Goal: Task Accomplishment & Management: Manage account settings

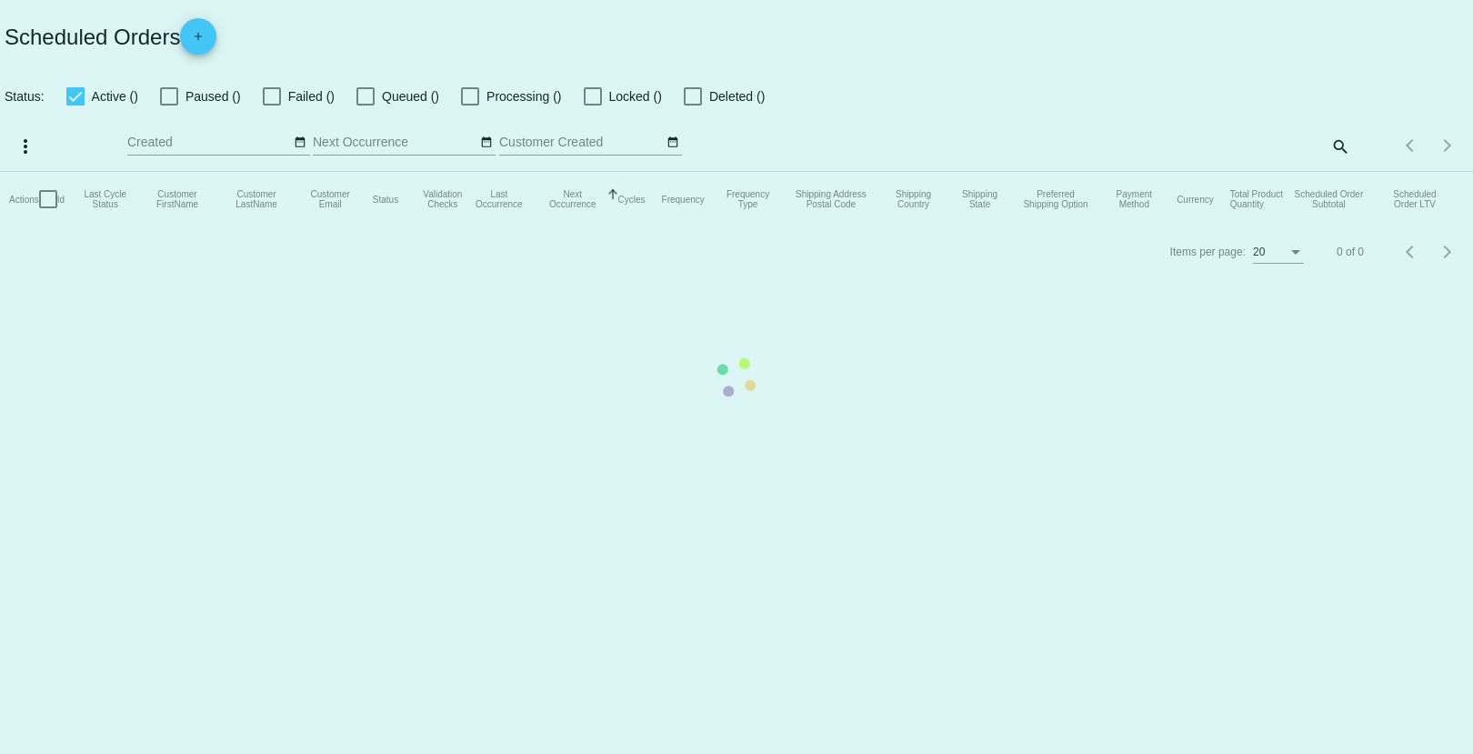
checkbox input "true"
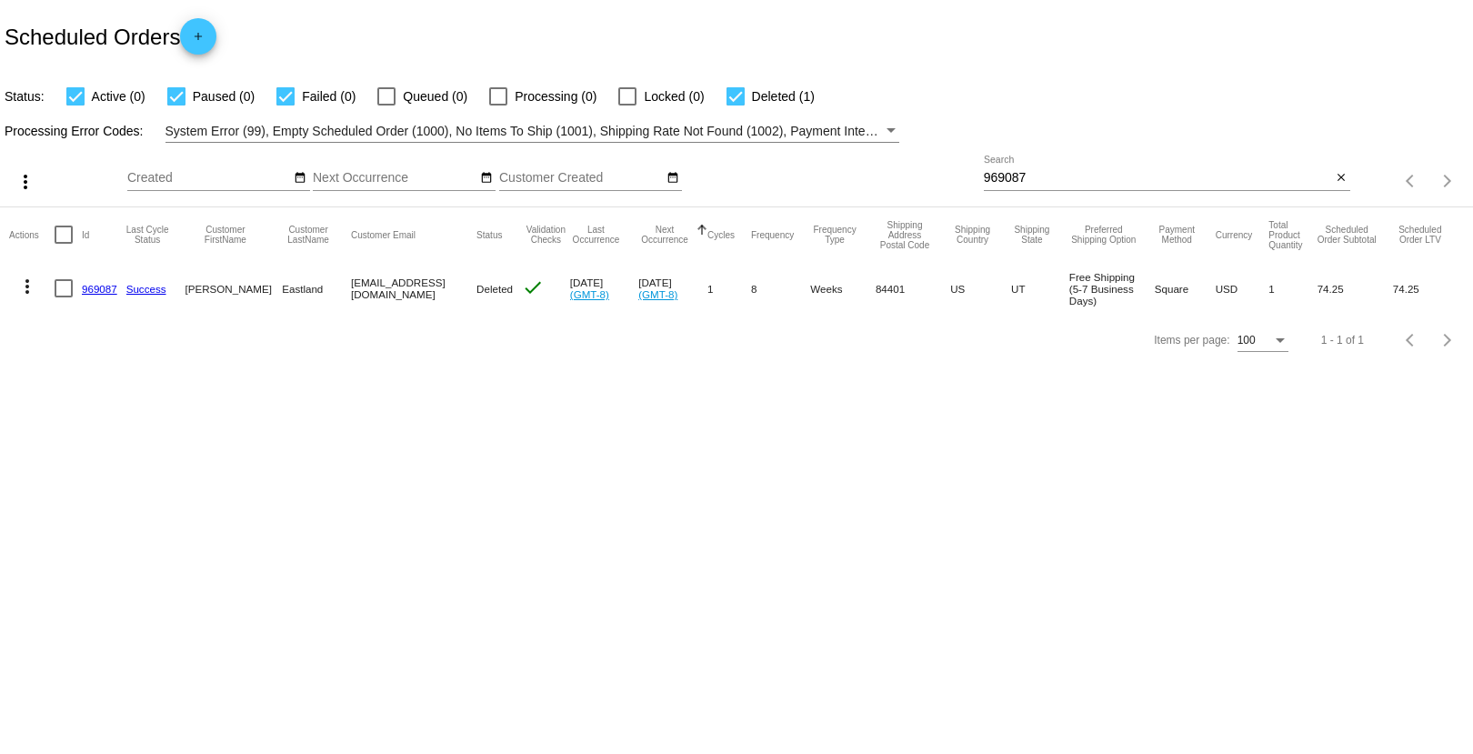
click at [1006, 180] on input "969087" at bounding box center [1158, 178] width 348 height 15
paste input "[EMAIL_ADDRESS][DOMAIN_NAME]"
click at [20, 289] on mat-icon "more_vert" at bounding box center [27, 287] width 22 height 22
click at [1119, 186] on div at bounding box center [736, 377] width 1473 height 754
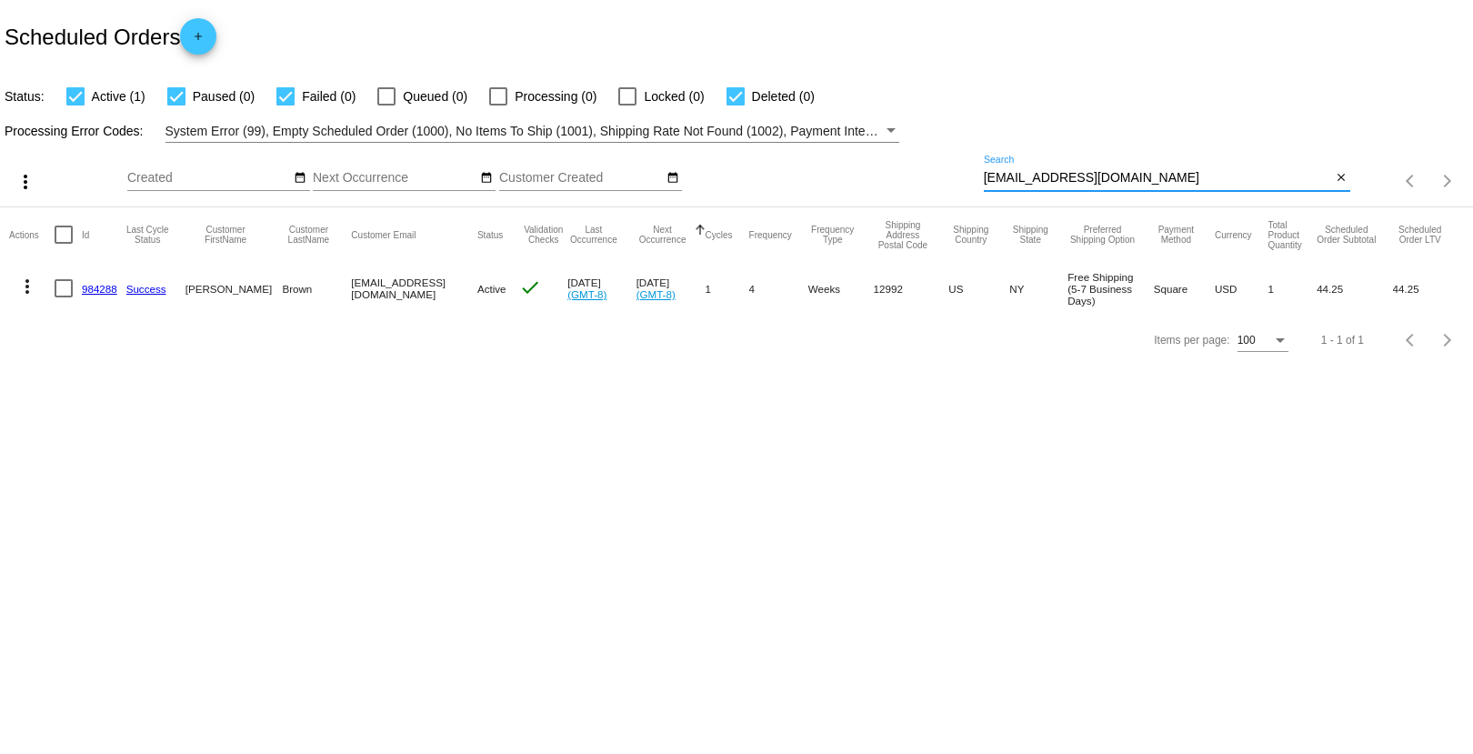
click at [1127, 180] on input "[EMAIL_ADDRESS][DOMAIN_NAME]" at bounding box center [1158, 178] width 348 height 15
click at [34, 280] on mat-icon "more_vert" at bounding box center [27, 287] width 22 height 22
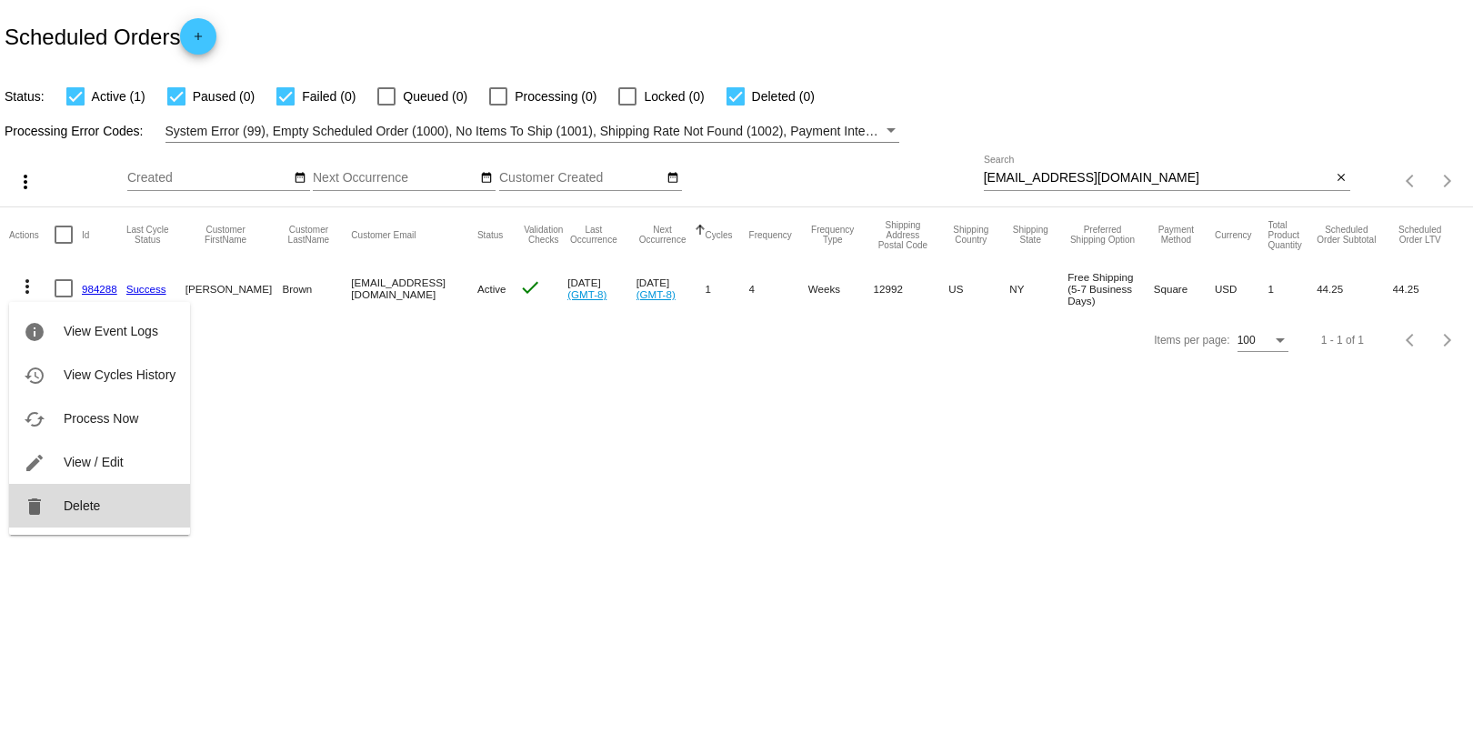
click at [87, 519] on button "delete Delete" at bounding box center [99, 506] width 181 height 44
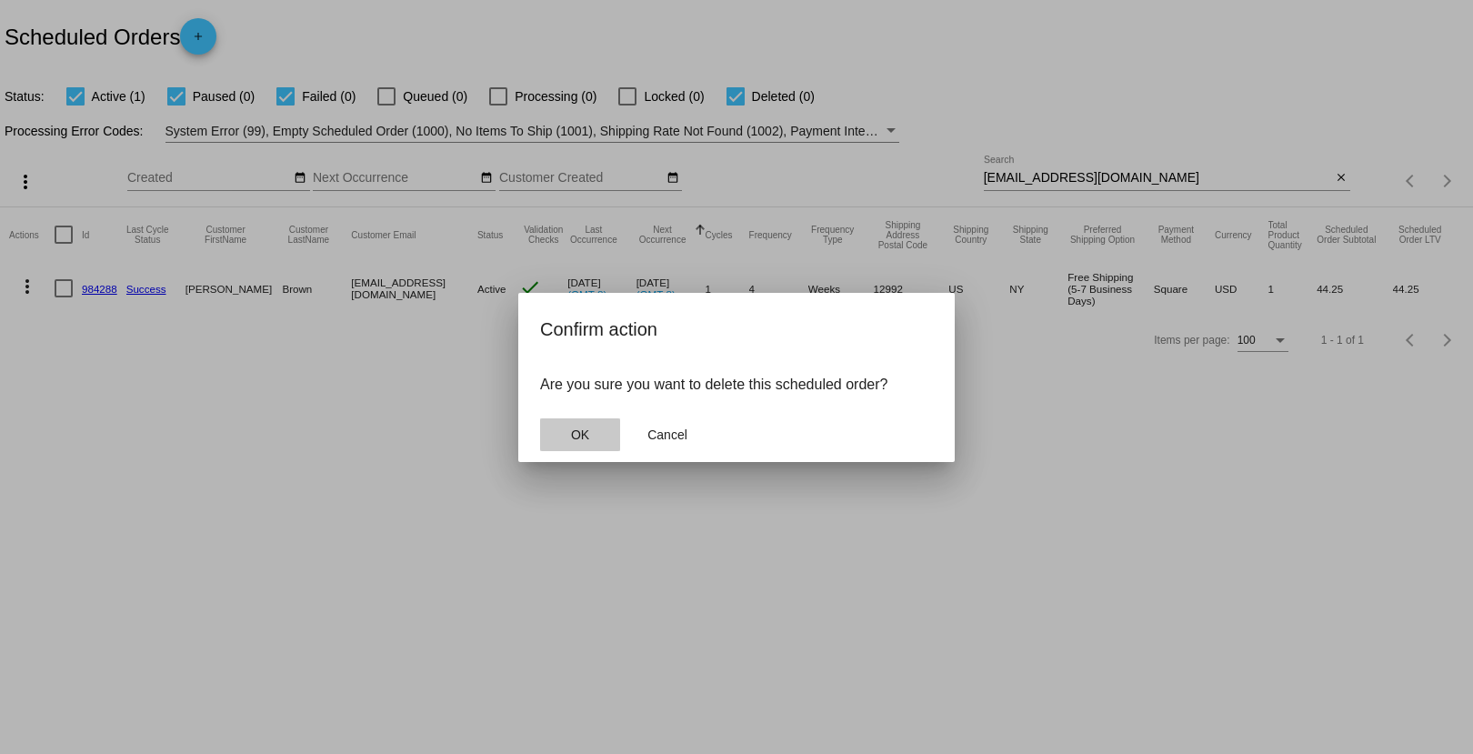
click at [587, 421] on button "OK" at bounding box center [580, 434] width 80 height 33
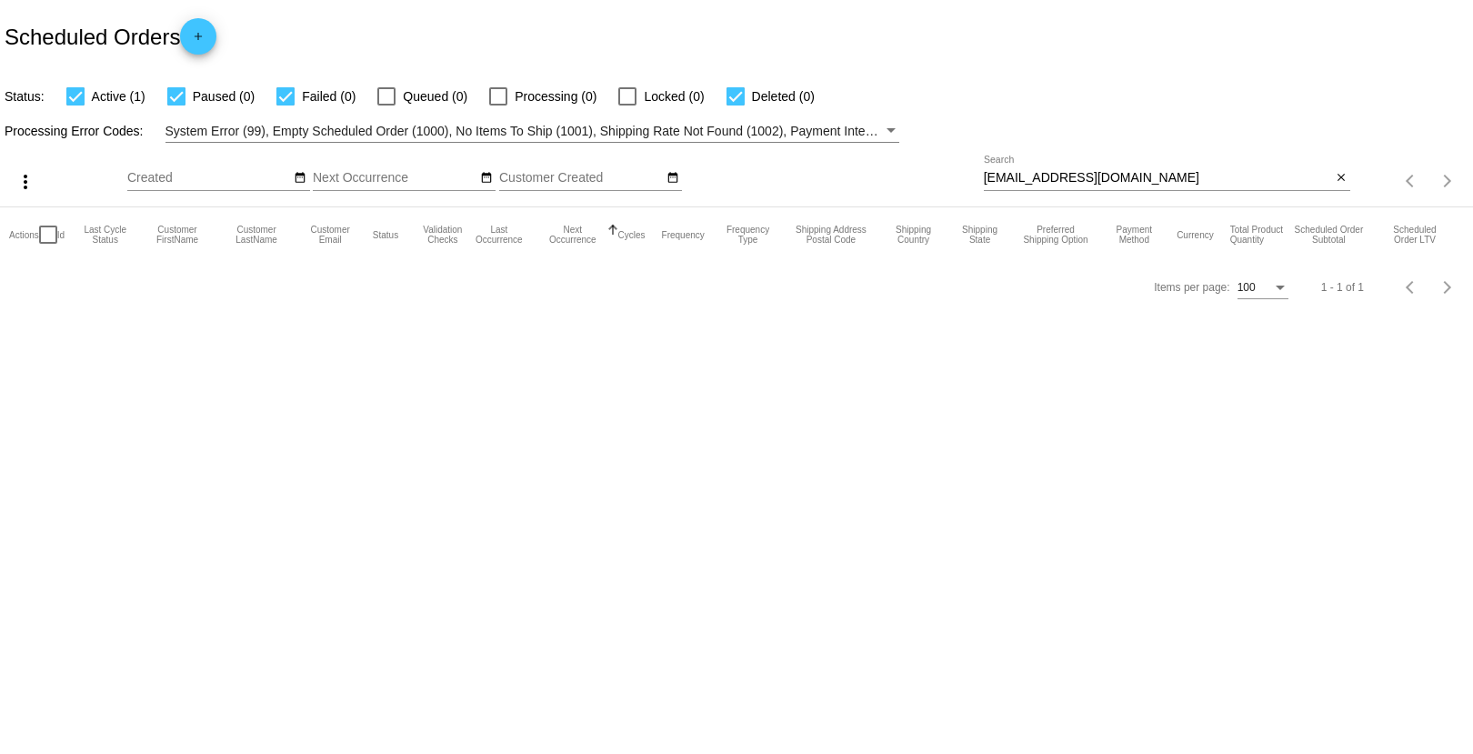
click at [1135, 181] on input "[EMAIL_ADDRESS][DOMAIN_NAME]" at bounding box center [1158, 178] width 348 height 15
type input "[EMAIL_ADDRESS][DOMAIN_NAME]"
